Goal: Communication & Community: Answer question/provide support

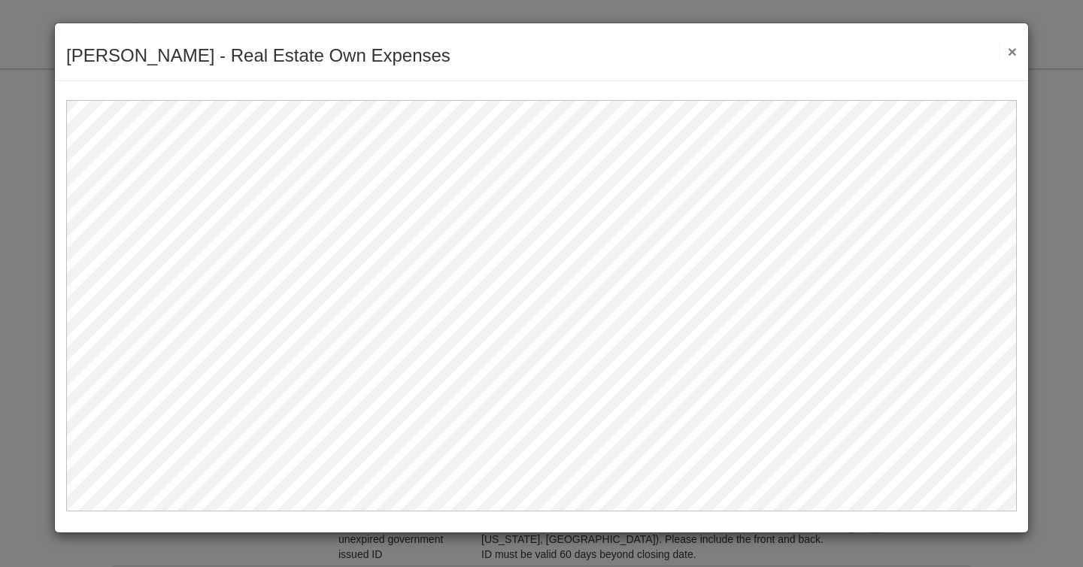
scroll to position [682, 0]
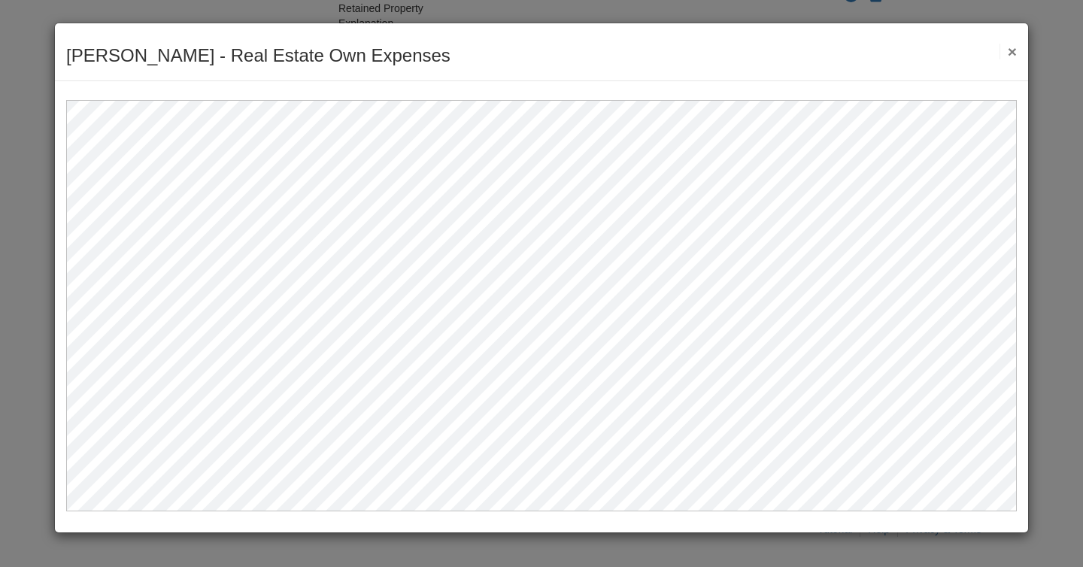
click at [1010, 44] on button "×" at bounding box center [1008, 52] width 17 height 16
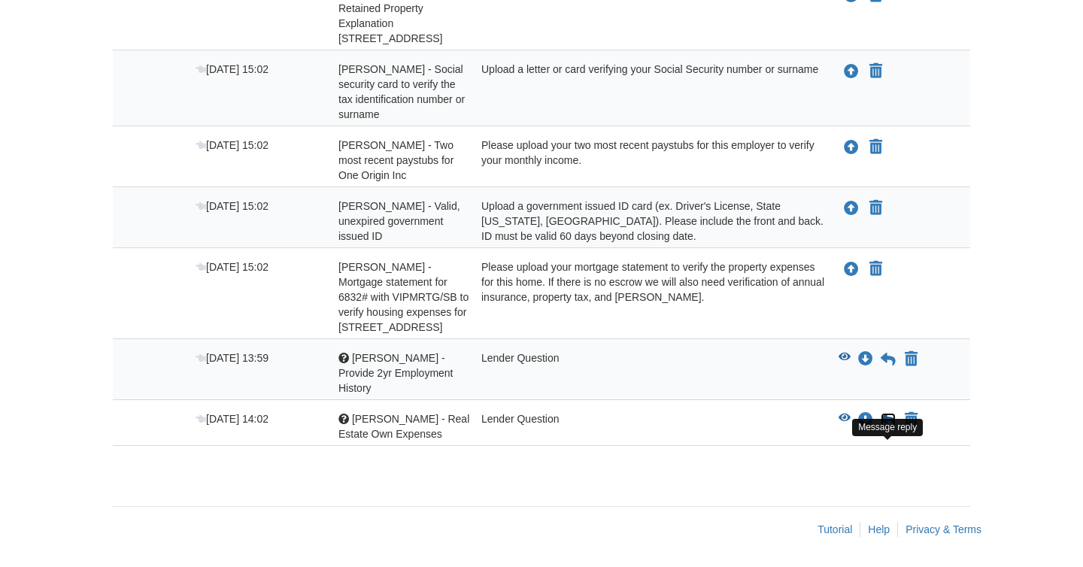
click at [891, 415] on icon at bounding box center [888, 420] width 15 height 15
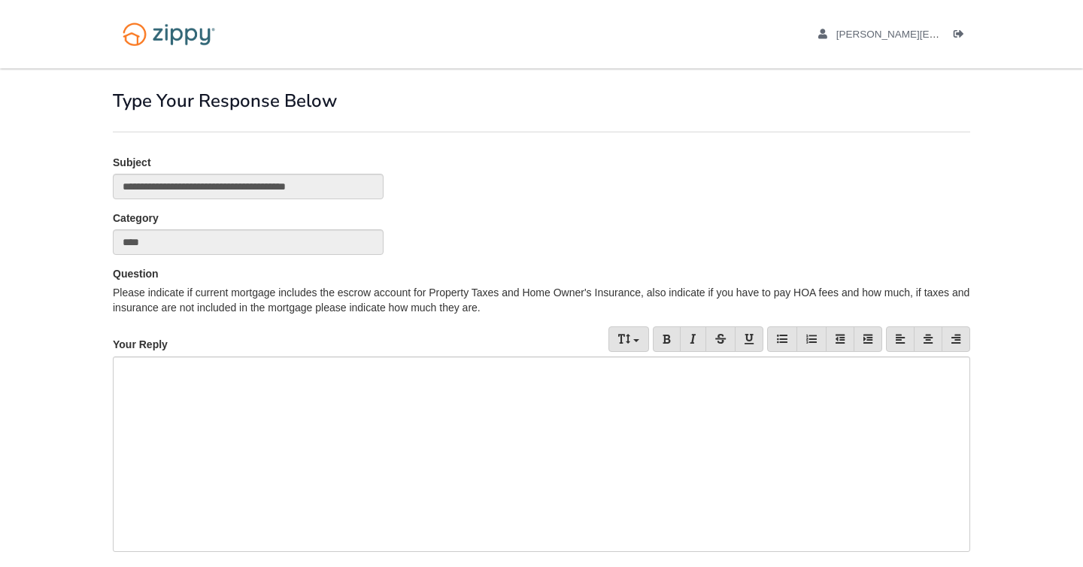
click at [553, 402] on div at bounding box center [542, 455] width 858 height 196
